Goal: Task Accomplishment & Management: Manage account settings

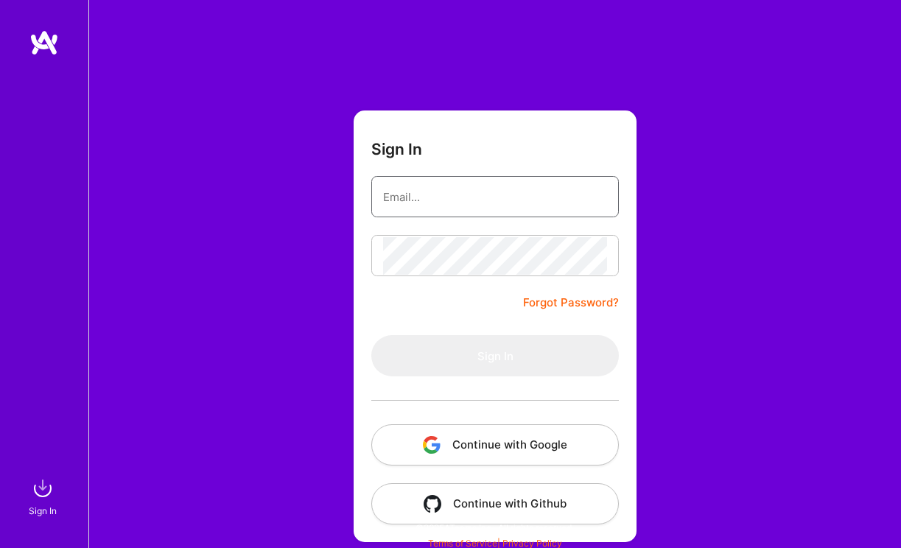
type input "[EMAIL_ADDRESS][DOMAIN_NAME]"
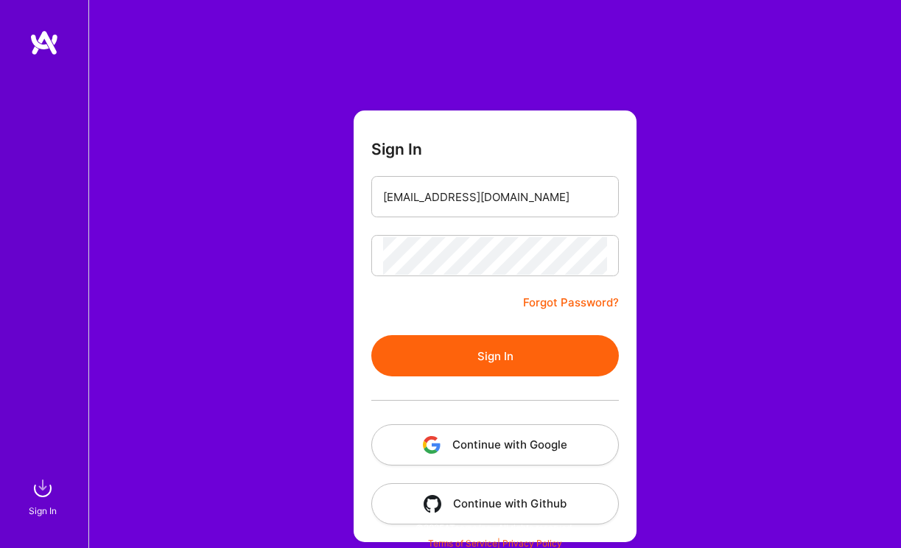
click at [465, 356] on button "Sign In" at bounding box center [494, 355] width 247 height 41
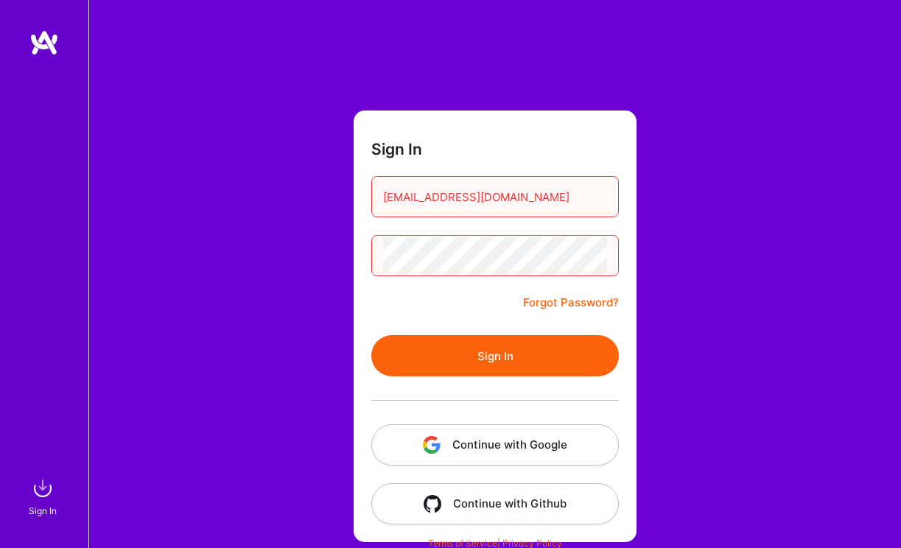
click at [418, 438] on button "Continue with Google" at bounding box center [494, 444] width 247 height 41
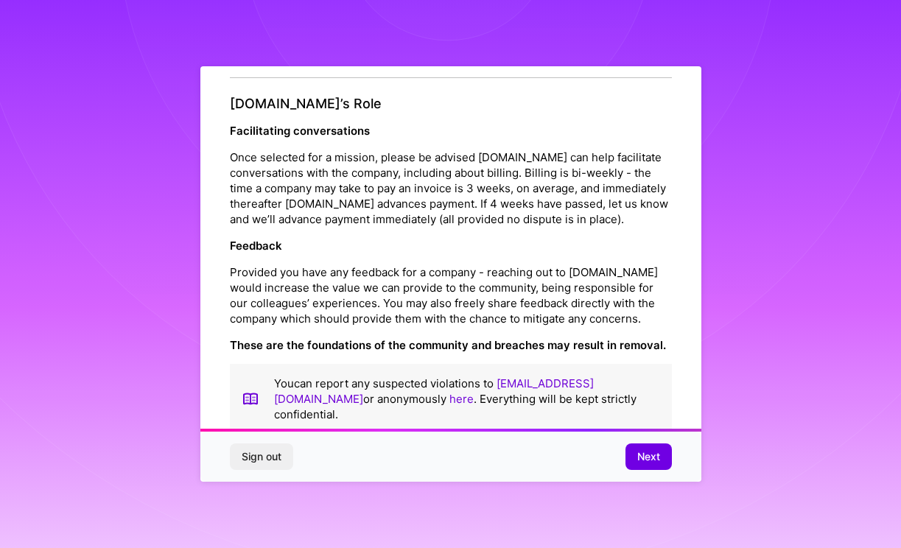
scroll to position [1609, 0]
click at [640, 451] on span "Next" at bounding box center [648, 456] width 23 height 15
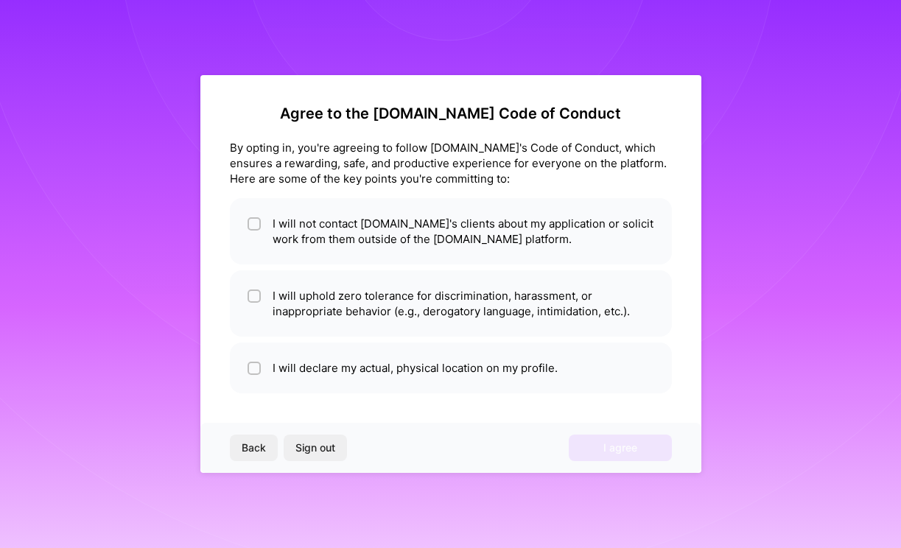
scroll to position [0, 0]
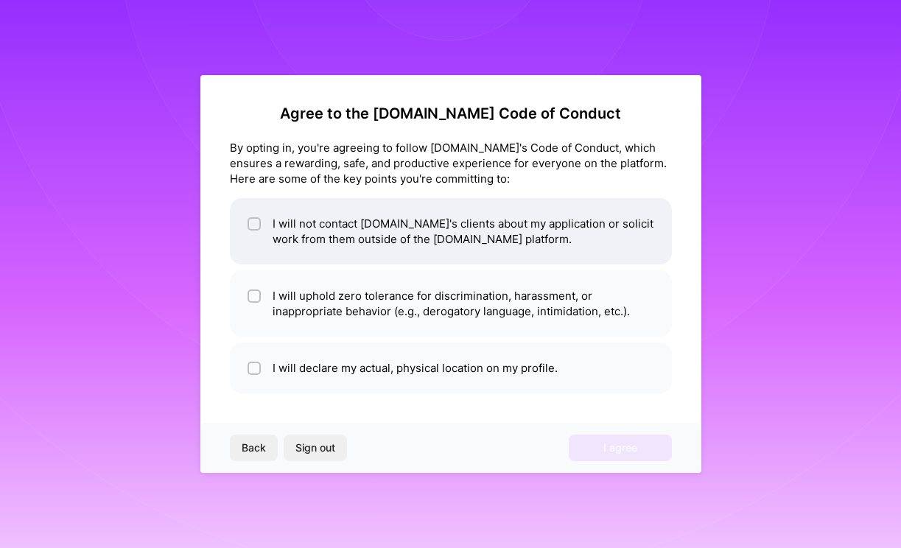
click at [256, 231] on span at bounding box center [253, 231] width 13 height 31
checkbox input "true"
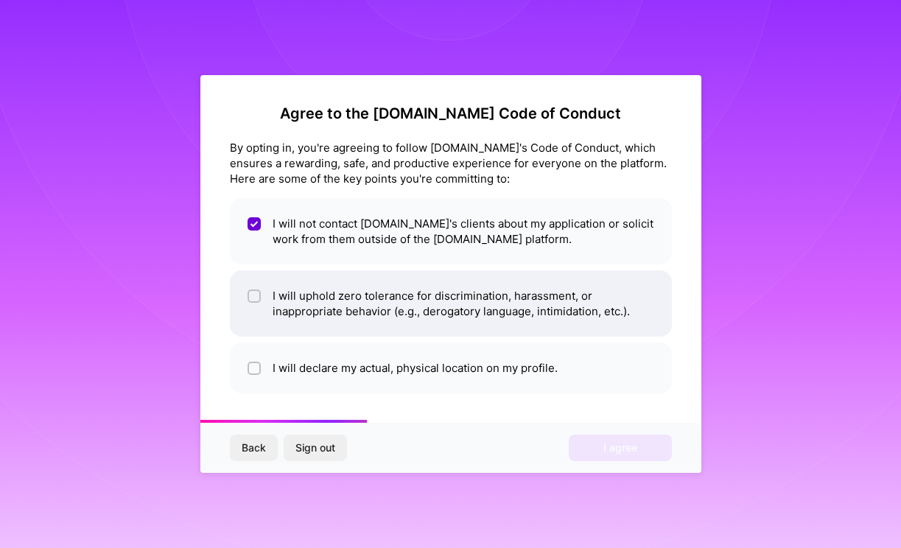
click at [254, 299] on input "checkbox" at bounding box center [255, 297] width 10 height 10
checkbox input "true"
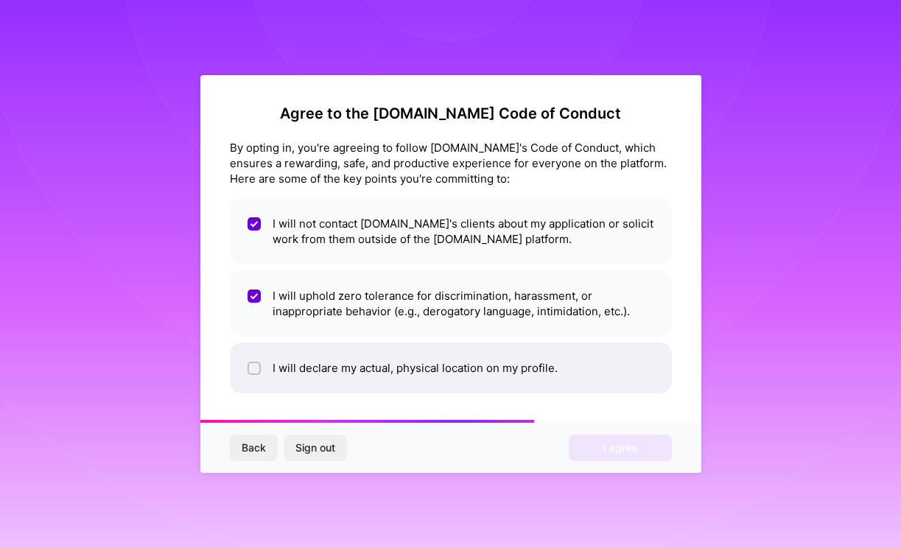
click at [255, 367] on input "checkbox" at bounding box center [255, 369] width 10 height 10
checkbox input "true"
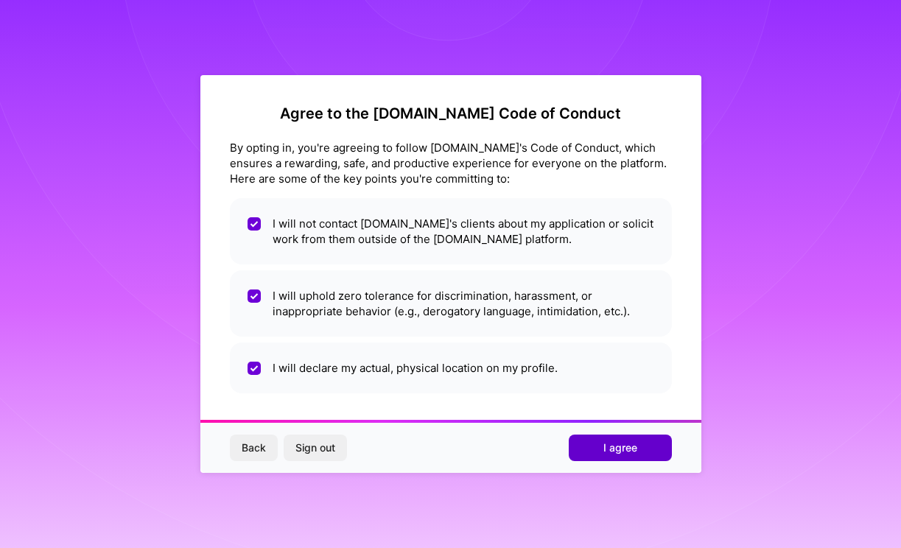
click at [597, 445] on button "I agree" at bounding box center [620, 448] width 103 height 27
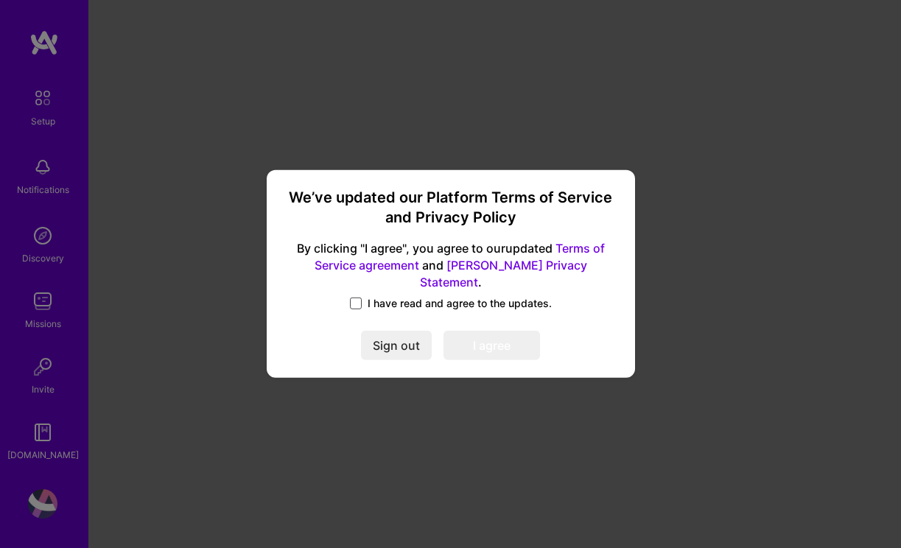
click at [355, 298] on span at bounding box center [356, 304] width 12 height 12
click at [0, 0] on input "I have read and agree to the updates." at bounding box center [0, 0] width 0 height 0
click at [479, 344] on button "I agree" at bounding box center [491, 345] width 96 height 29
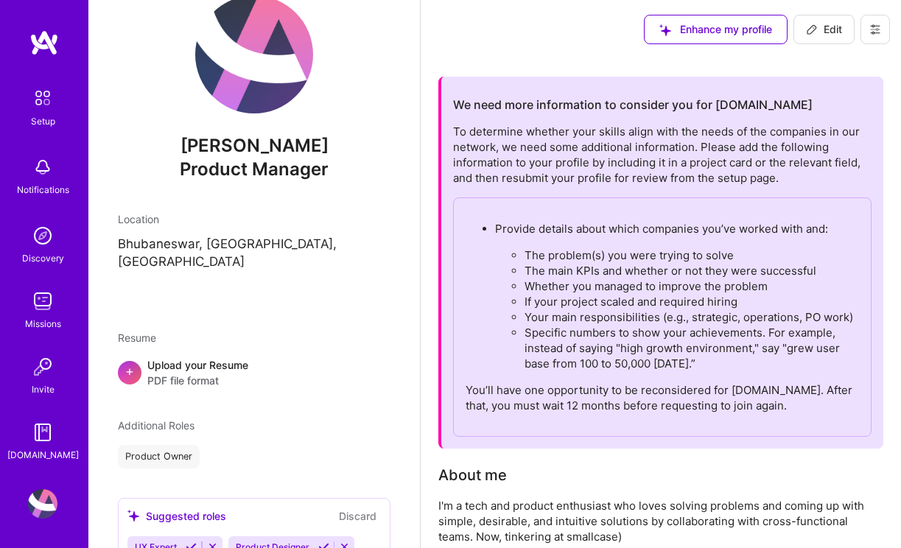
scroll to position [35, 0]
click at [135, 360] on div "+" at bounding box center [130, 372] width 24 height 24
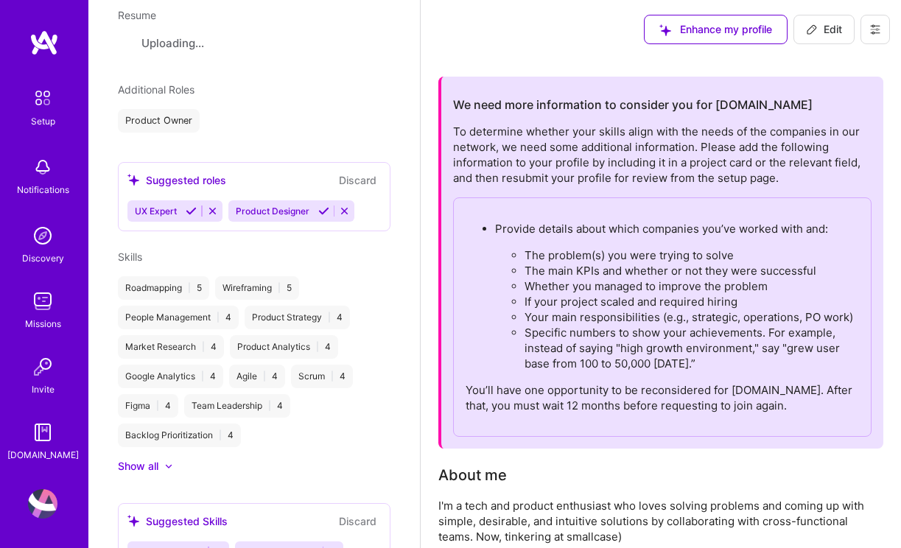
scroll to position [359, 0]
